Goal: Task Accomplishment & Management: Use online tool/utility

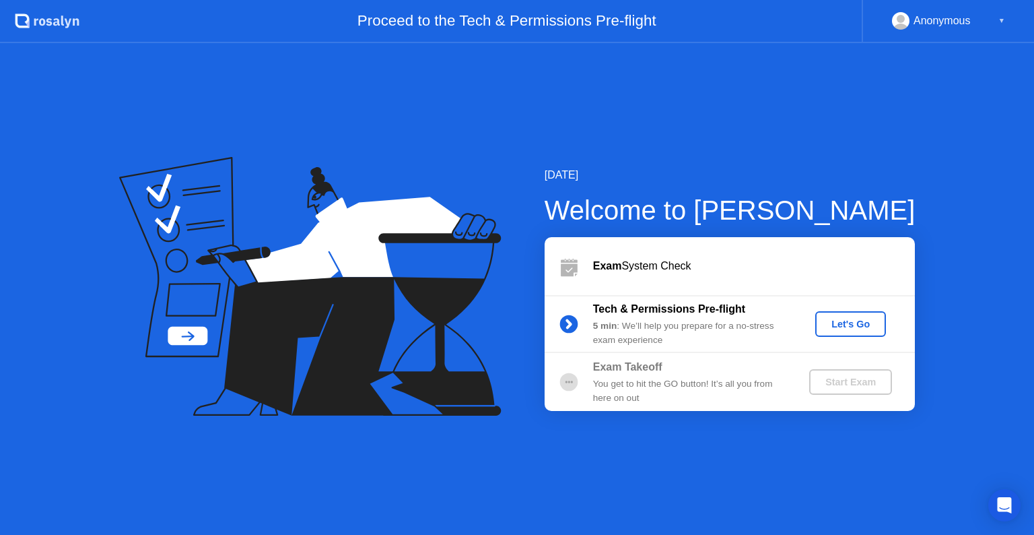
click at [834, 320] on div "Let's Go" at bounding box center [851, 323] width 60 height 11
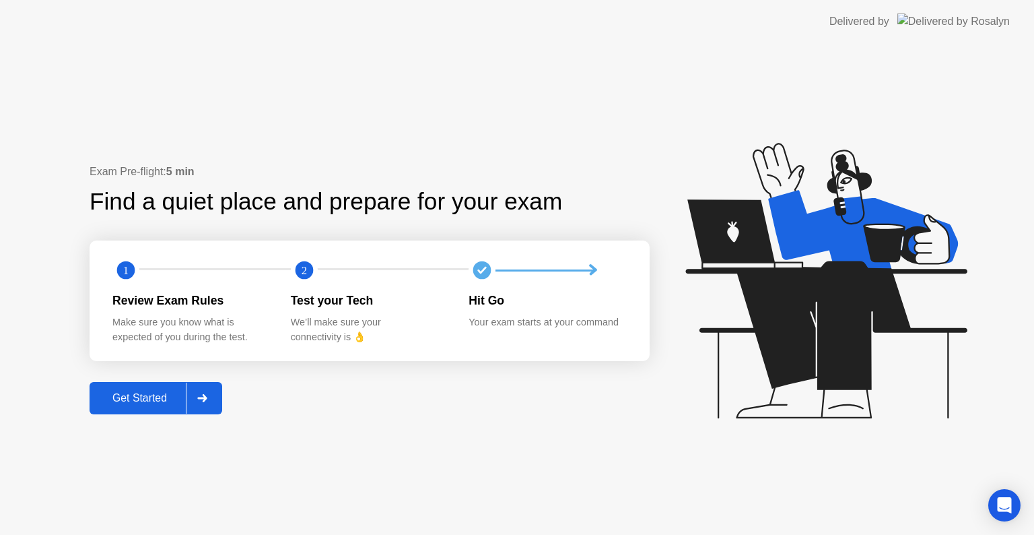
click at [155, 397] on div "Get Started" at bounding box center [140, 398] width 92 height 12
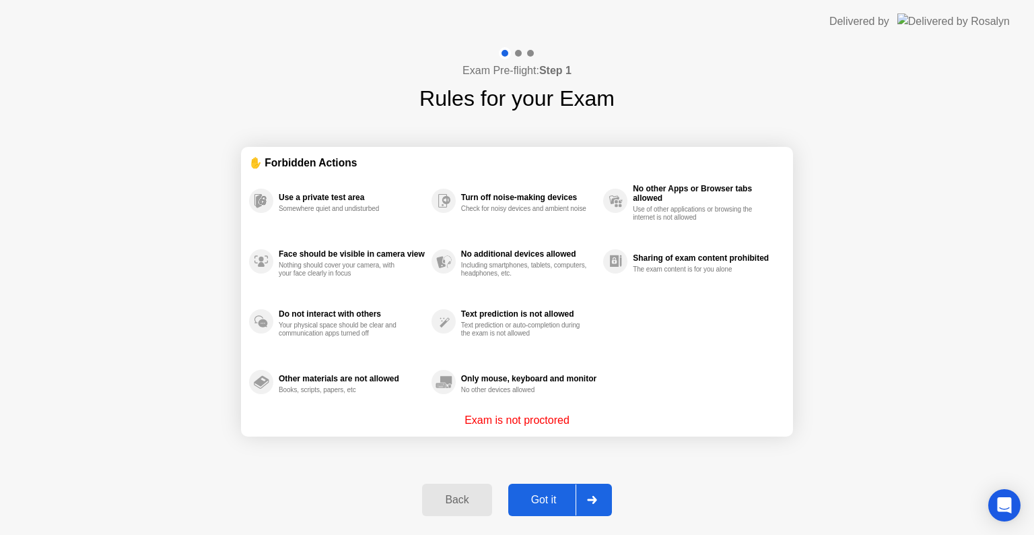
click at [544, 500] on div "Got it" at bounding box center [543, 499] width 63 height 12
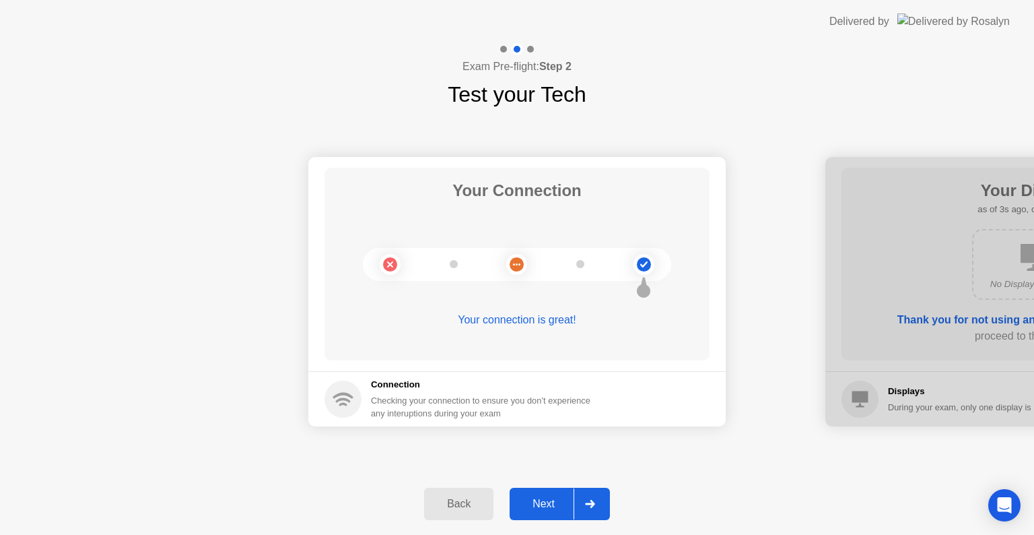
click at [542, 499] on div "Next" at bounding box center [544, 503] width 60 height 12
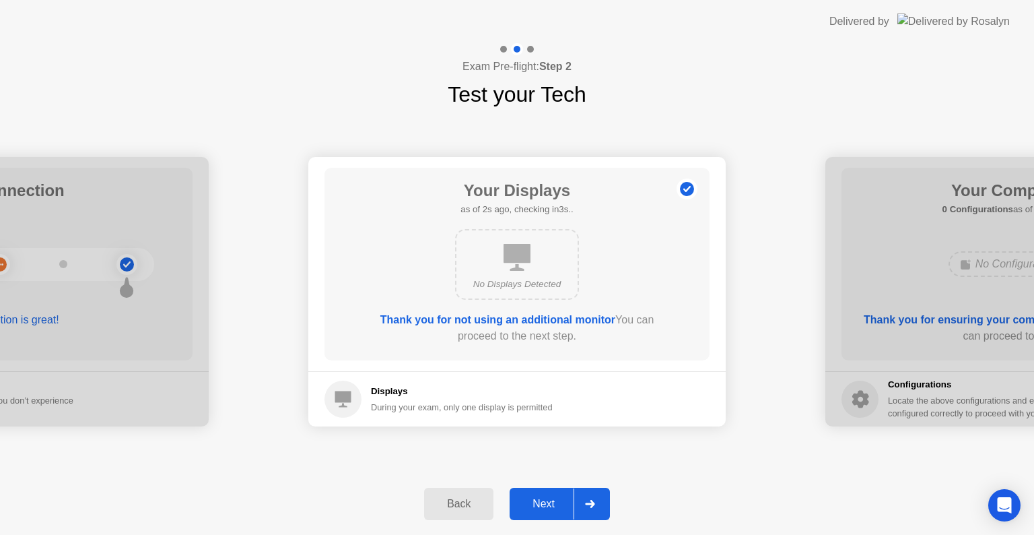
click at [545, 508] on div "Next" at bounding box center [544, 503] width 60 height 12
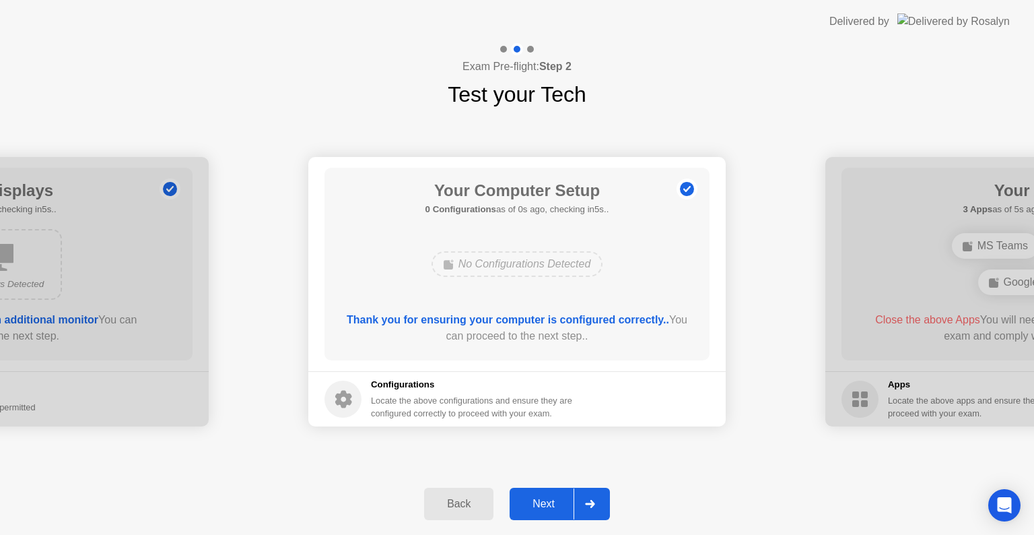
click at [545, 508] on div "Next" at bounding box center [544, 503] width 60 height 12
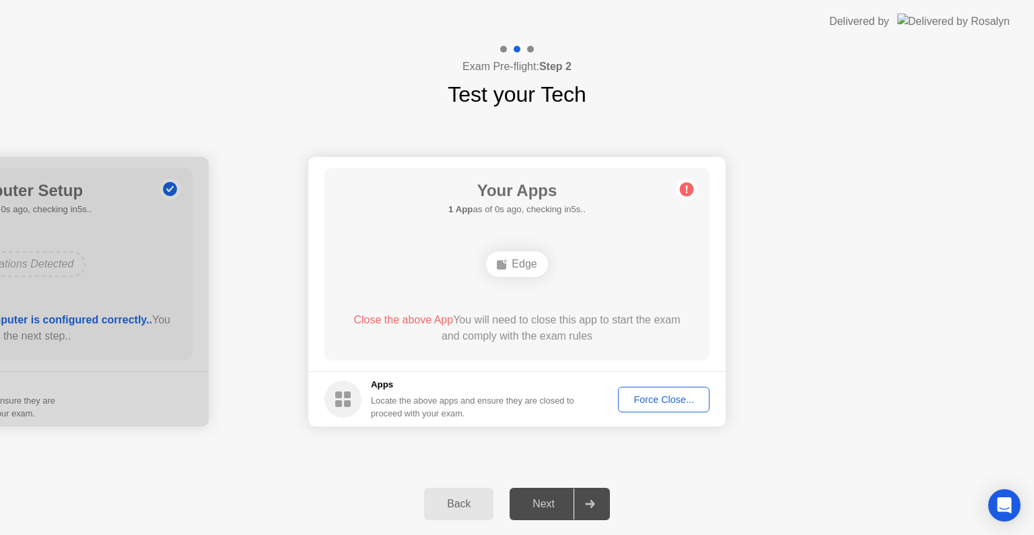
click at [512, 257] on div "Edge" at bounding box center [516, 264] width 61 height 26
drag, startPoint x: 514, startPoint y: 269, endPoint x: 545, endPoint y: 302, distance: 44.3
click at [514, 269] on div "Edge" at bounding box center [516, 264] width 61 height 26
click at [633, 394] on div "Force Close..." at bounding box center [664, 399] width 82 height 11
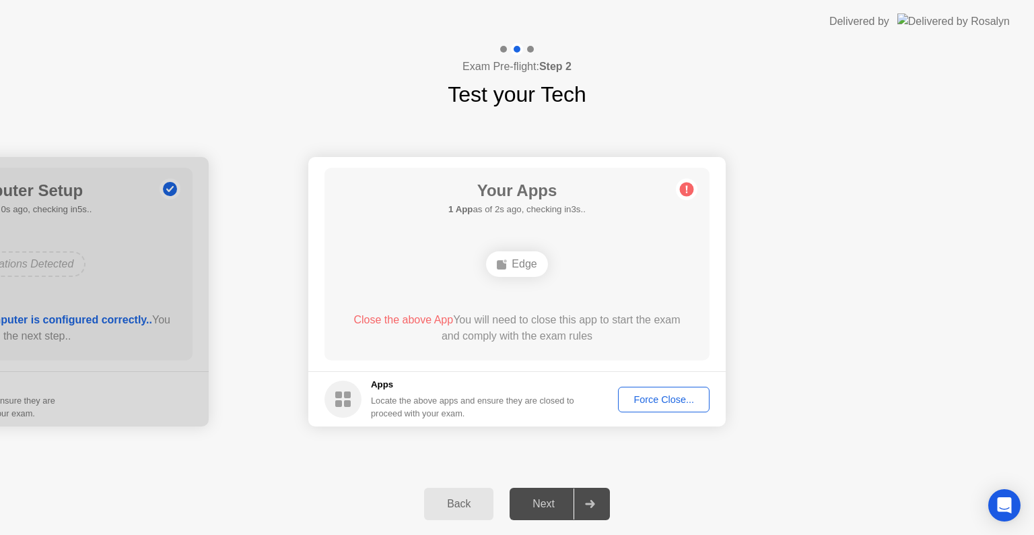
click at [648, 224] on div "Your Apps 1 App as of 2s ago, checking in3s.. Edge Close the above App You will…" at bounding box center [516, 264] width 385 height 193
click at [684, 182] on icon at bounding box center [687, 189] width 22 height 22
click at [517, 273] on div "Edge" at bounding box center [516, 264] width 61 height 26
click at [517, 272] on div "Edge" at bounding box center [516, 264] width 61 height 26
click at [688, 191] on circle at bounding box center [687, 189] width 14 height 14
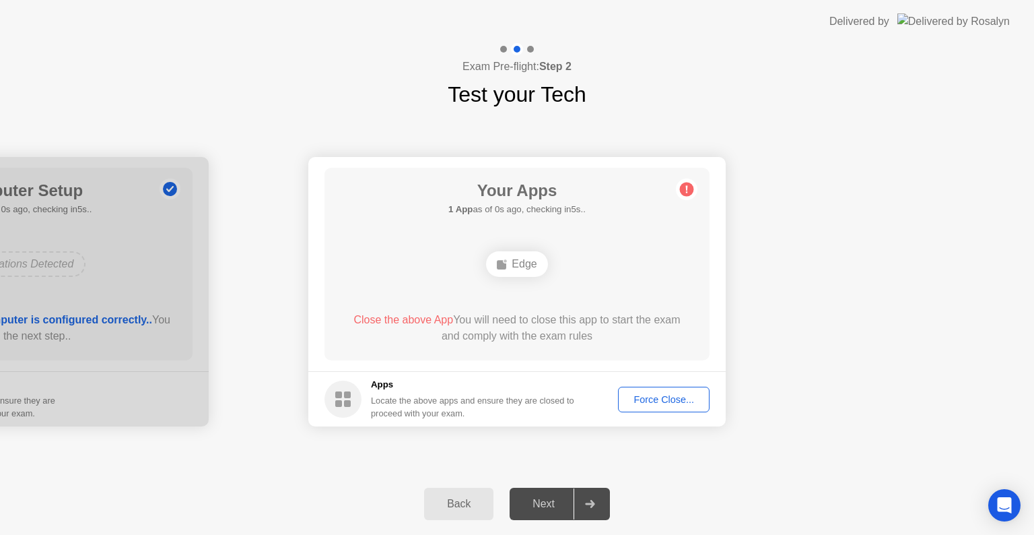
drag, startPoint x: 687, startPoint y: 191, endPoint x: 662, endPoint y: 194, distance: 25.1
click at [687, 191] on icon at bounding box center [687, 189] width 22 height 22
click at [673, 401] on div "Force Close..." at bounding box center [664, 399] width 82 height 11
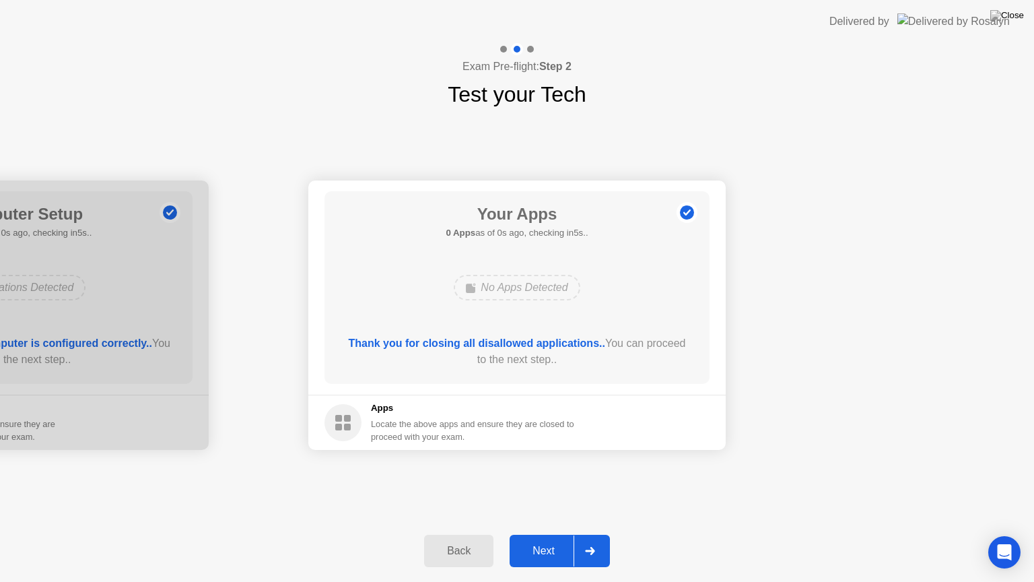
click at [420, 493] on div "Your Connection Your connection is great! Connection Checking your connection t…" at bounding box center [517, 314] width 1034 height 409
click at [534, 534] on div "Next" at bounding box center [544, 551] width 60 height 12
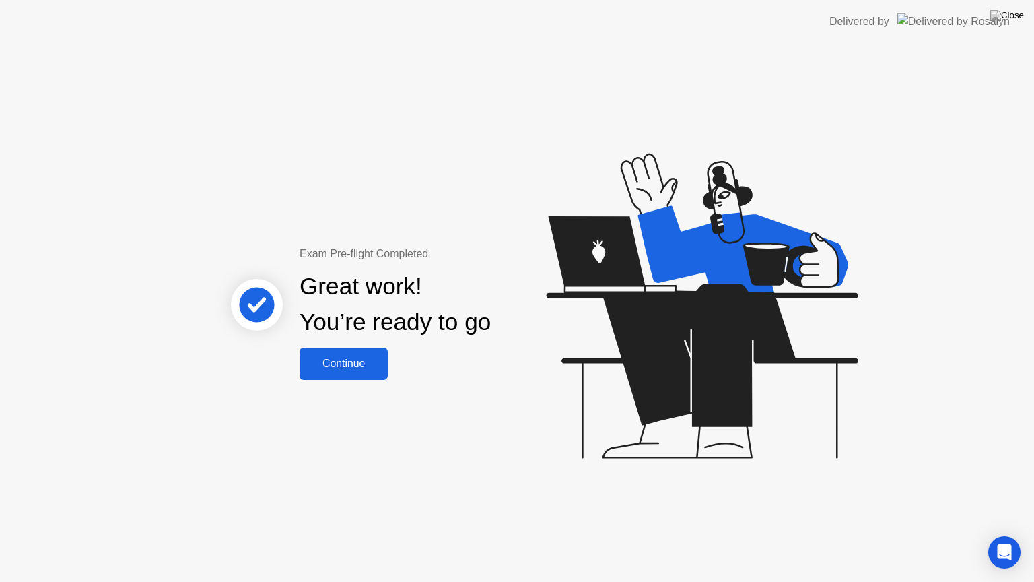
click at [355, 357] on div "Continue" at bounding box center [344, 363] width 80 height 12
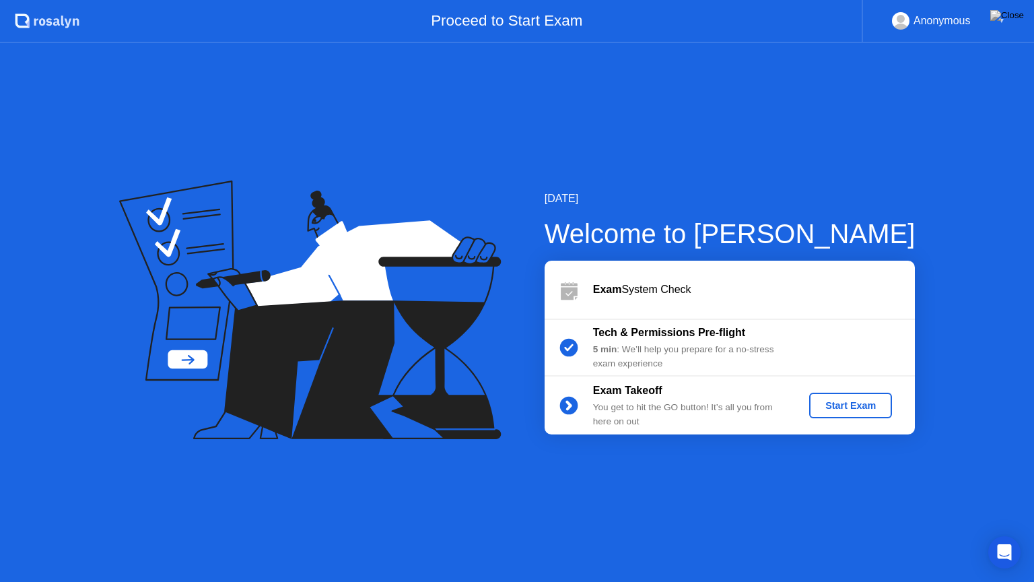
click at [813, 411] on button "Start Exam" at bounding box center [850, 405] width 83 height 26
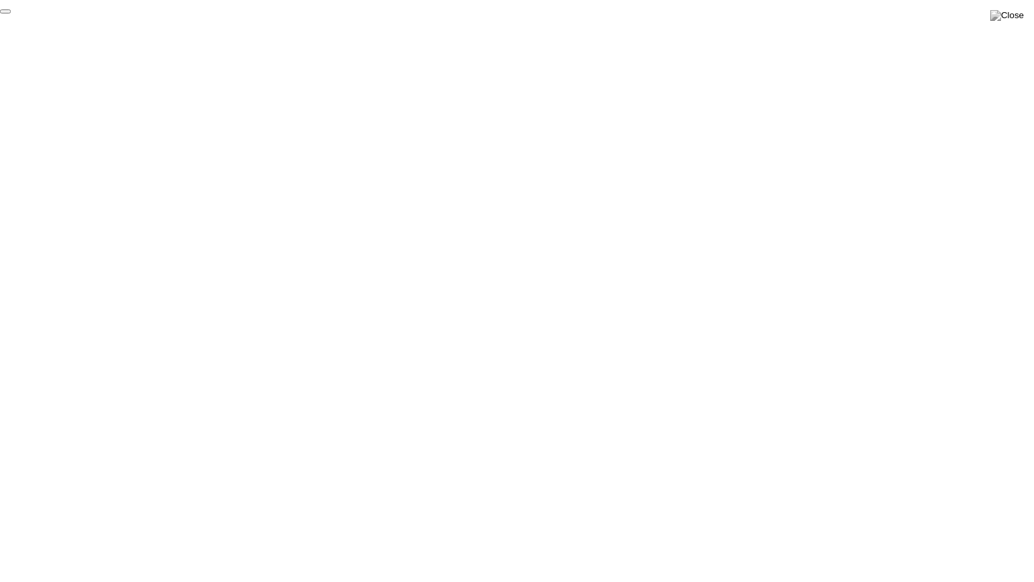
click div "End Proctoring Session"
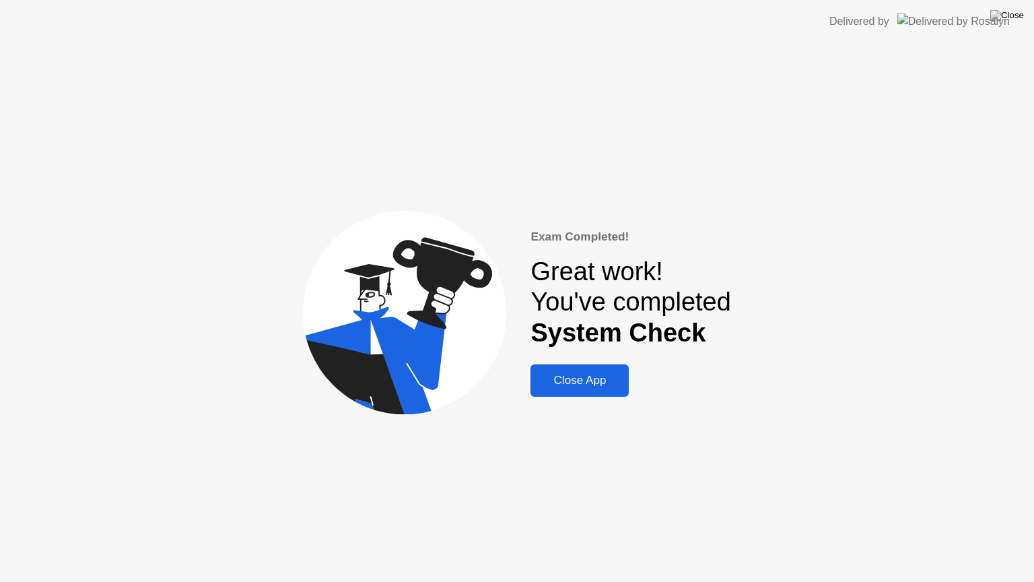
click at [572, 382] on div "Close App" at bounding box center [580, 380] width 90 height 13
